Goal: Information Seeking & Learning: Learn about a topic

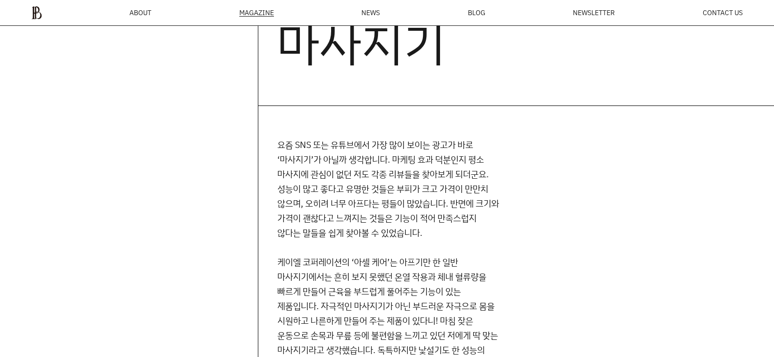
scroll to position [670, 0]
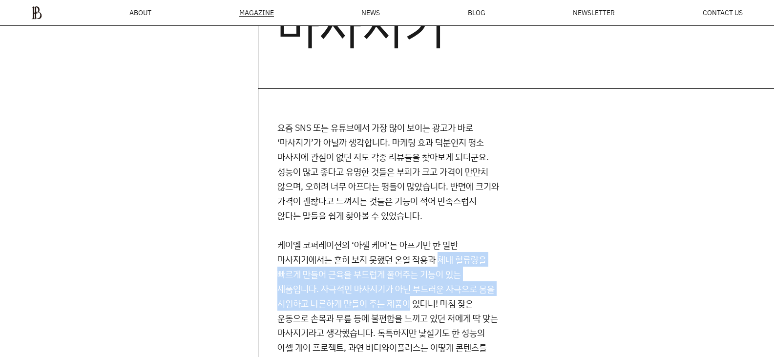
drag, startPoint x: 441, startPoint y: 199, endPoint x: 410, endPoint y: 247, distance: 57.6
click at [410, 247] on p "케이엘 코퍼레이션의 ‘아셀 케어’는 아프기만 한 일반 마사지기에서는 흔히 보지 못했던 온열 작용과 체내 혈류량을 빠르게 만들어 근육을 부드럽게…" at bounding box center [388, 303] width 223 height 132
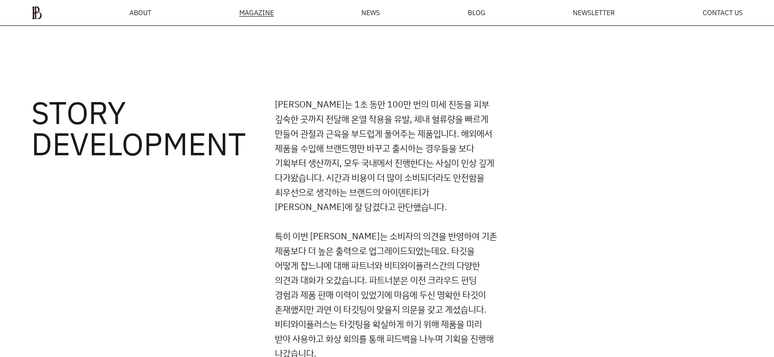
scroll to position [3307, 0]
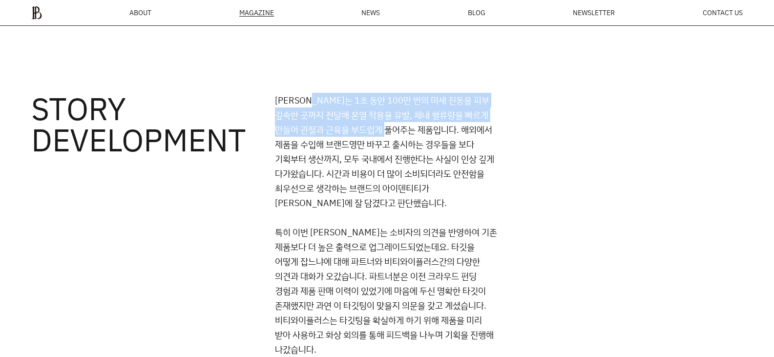
drag, startPoint x: 319, startPoint y: 38, endPoint x: 418, endPoint y: 64, distance: 102.0
click at [418, 93] on p "[PERSON_NAME]는 1초 동안 100만 번의 미세 진동을 피부 깊숙한 곳까지 전달해 온열 작용을 유발, 체내 혈류량을 빠르게 만들어 관…" at bounding box center [387, 151] width 224 height 117
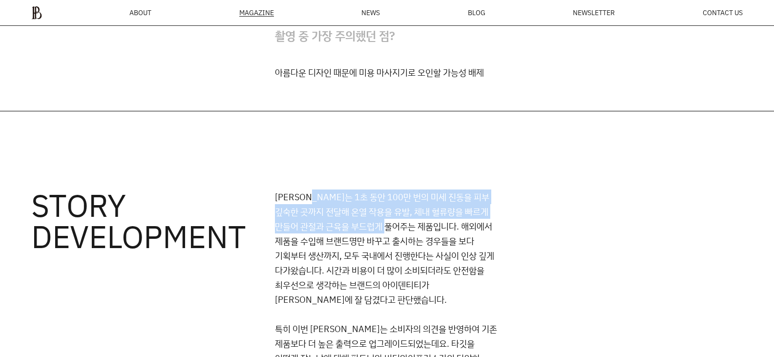
scroll to position [3210, 0]
click at [354, 190] on p "[PERSON_NAME]는 1초 동안 100만 번의 미세 진동을 피부 깊숙한 곳까지 전달해 온열 작용을 유발, 체내 혈류량을 빠르게 만들어 관…" at bounding box center [387, 248] width 224 height 117
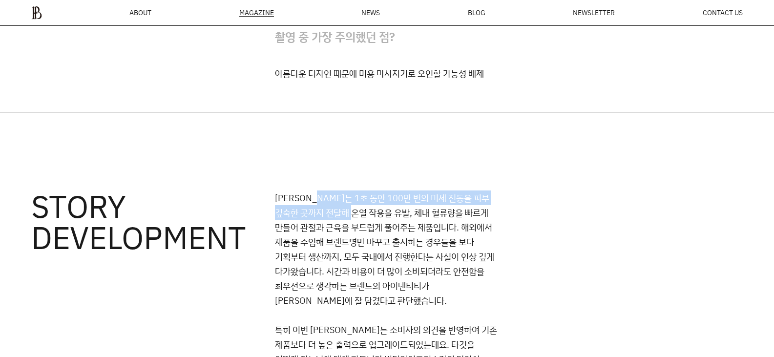
drag, startPoint x: 325, startPoint y: 140, endPoint x: 378, endPoint y: 148, distance: 53.4
click at [378, 190] on p "[PERSON_NAME]는 1초 동안 100만 번의 미세 진동을 피부 깊숙한 곳까지 전달해 온열 작용을 유발, 체내 혈류량을 빠르게 만들어 관…" at bounding box center [387, 248] width 224 height 117
click at [362, 190] on p "[PERSON_NAME]는 1초 동안 100만 번의 미세 진동을 피부 깊숙한 곳까지 전달해 온열 작용을 유발, 체내 혈류량을 빠르게 만들어 관…" at bounding box center [387, 248] width 224 height 117
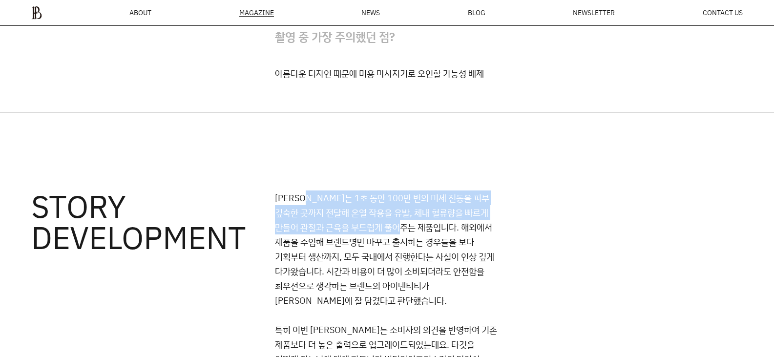
drag, startPoint x: 427, startPoint y: 163, endPoint x: 316, endPoint y: 136, distance: 114.1
click at [316, 190] on p "[PERSON_NAME]는 1초 동안 100만 번의 미세 진동을 피부 깊숙한 곳까지 전달해 온열 작용을 유발, 체내 혈류량을 빠르게 만들어 관…" at bounding box center [387, 248] width 224 height 117
click at [336, 190] on p "[PERSON_NAME]는 1초 동안 100만 번의 미세 진동을 피부 깊숙한 곳까지 전달해 온열 작용을 유발, 체내 혈류량을 빠르게 만들어 관…" at bounding box center [387, 248] width 224 height 117
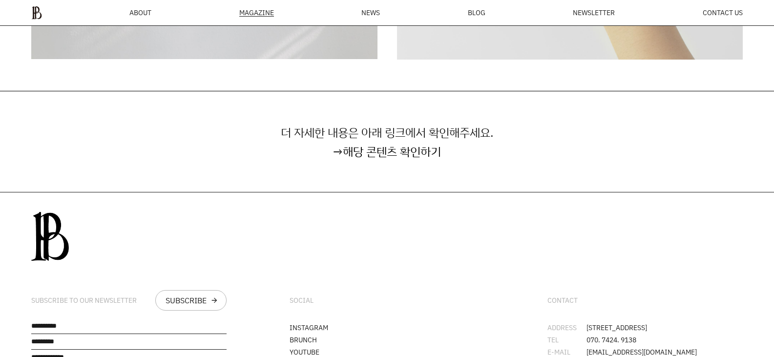
scroll to position [5859, 0]
